Goal: Find specific page/section: Find specific page/section

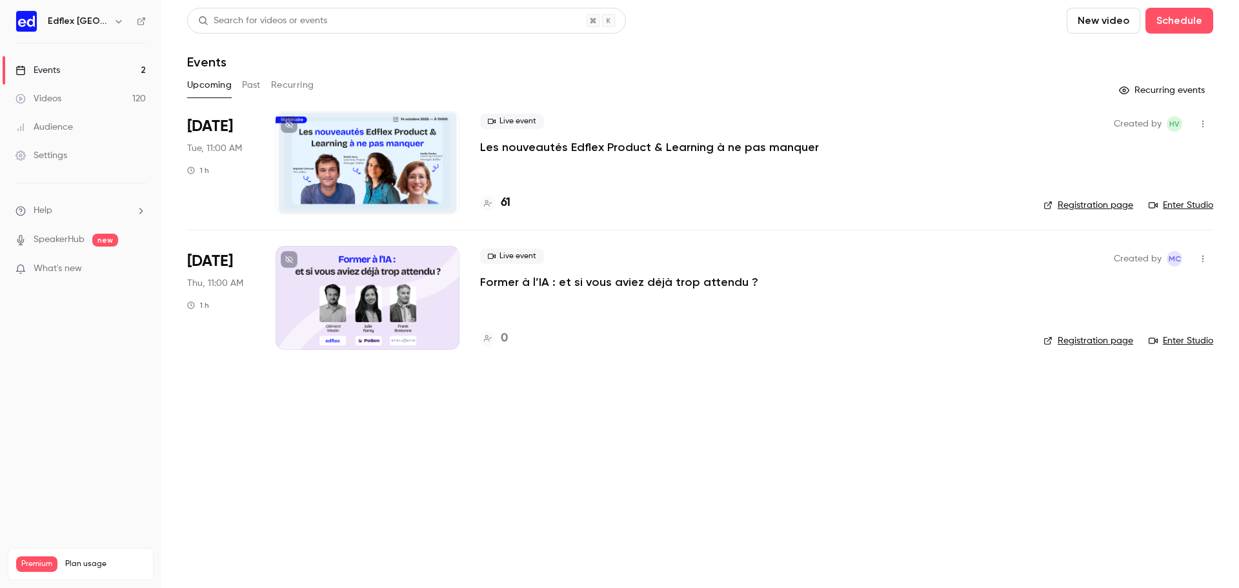
click at [505, 205] on h4 "61" at bounding box center [506, 202] width 10 height 17
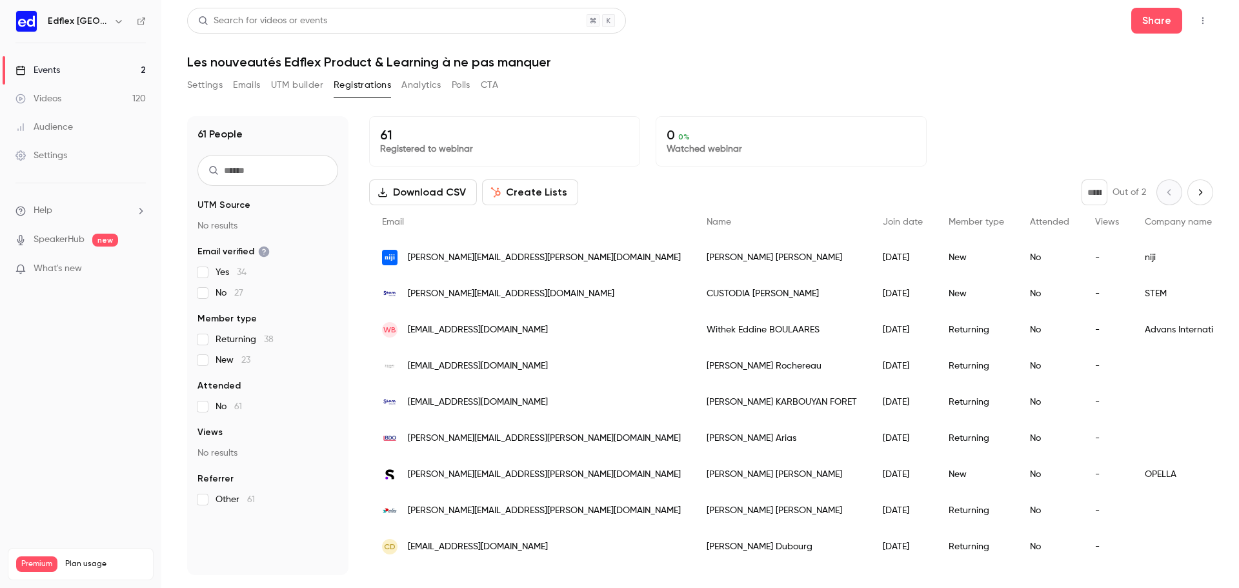
click at [1182, 332] on div "Advans International" at bounding box center [1222, 330] width 181 height 36
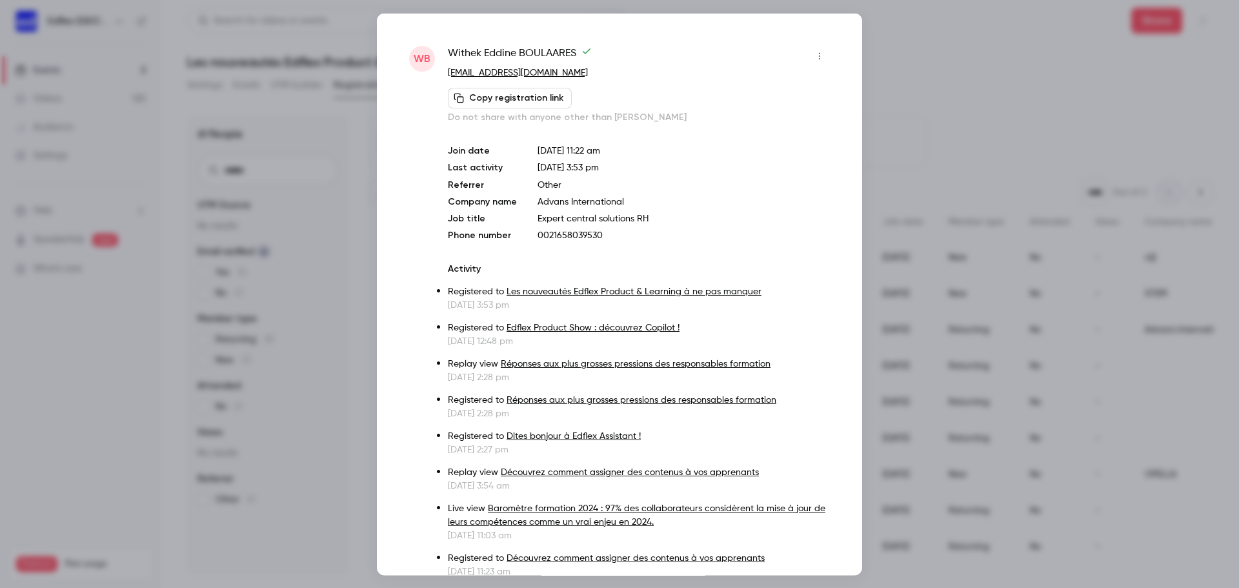
click at [924, 66] on div at bounding box center [619, 294] width 1239 height 588
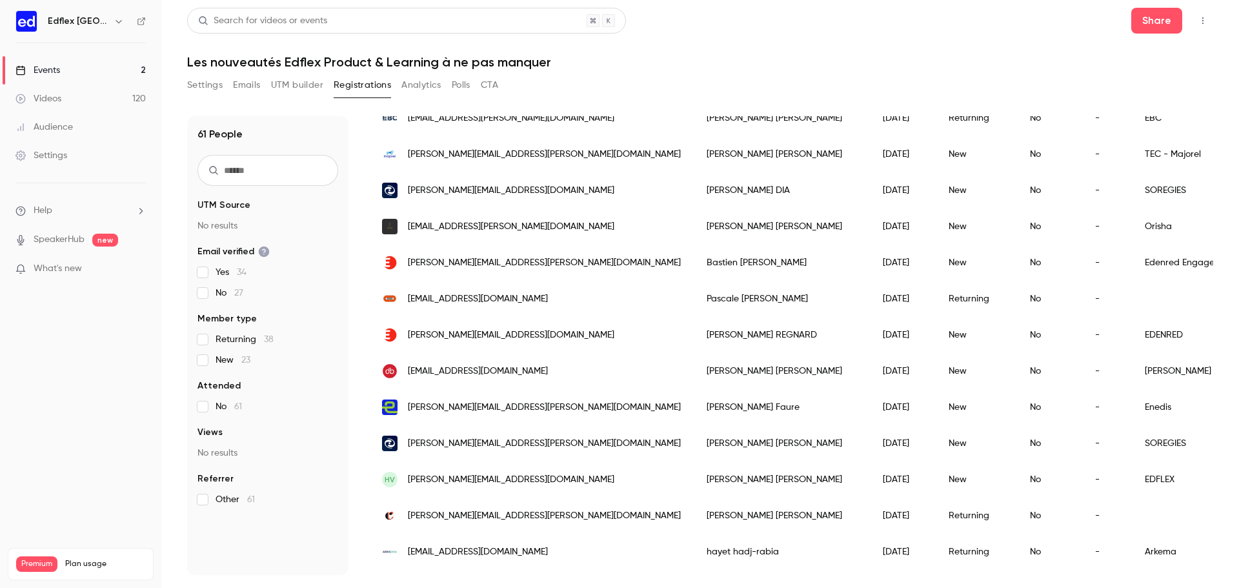
scroll to position [1220, 0]
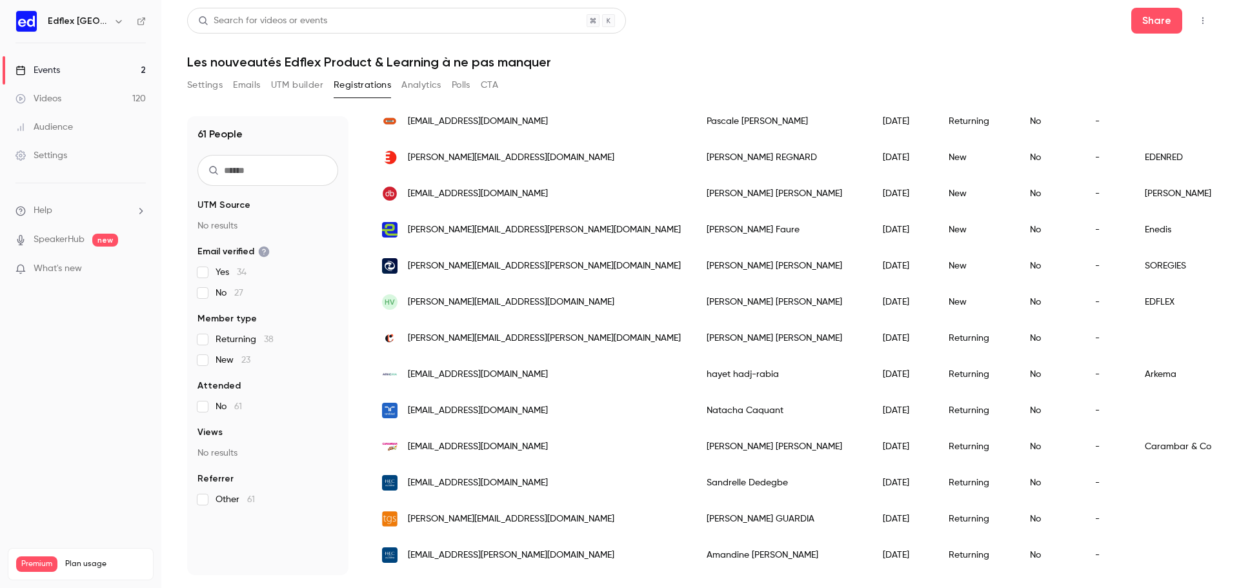
click at [121, 432] on nav "Edflex [GEOGRAPHIC_DATA] Events 2 Videos 120 Audience Settings Help SpeakerHub …" at bounding box center [80, 294] width 161 height 588
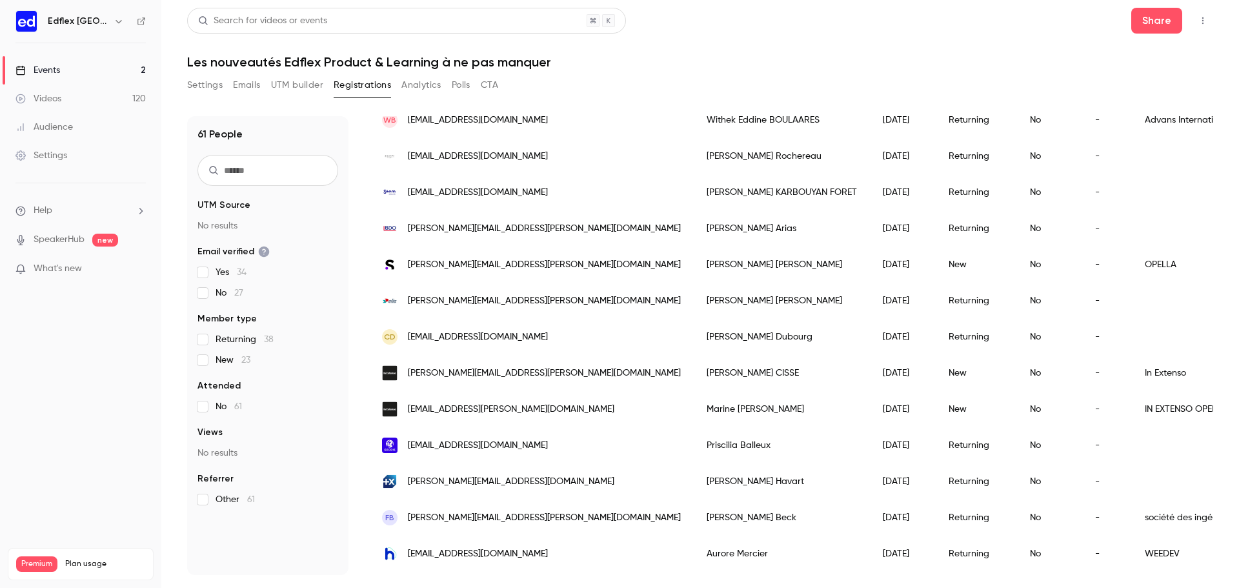
scroll to position [0, 0]
